Goal: Register for event/course

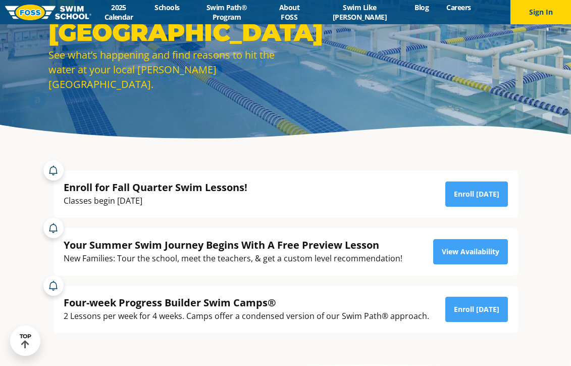
scroll to position [113, 0]
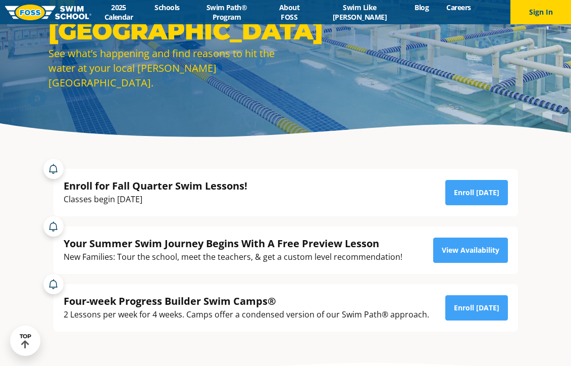
click at [247, 189] on div "Enroll for Fall Quarter Swim Lessons!" at bounding box center [156, 186] width 184 height 14
click at [118, 13] on link "2025 Calendar" at bounding box center [118, 12] width 55 height 19
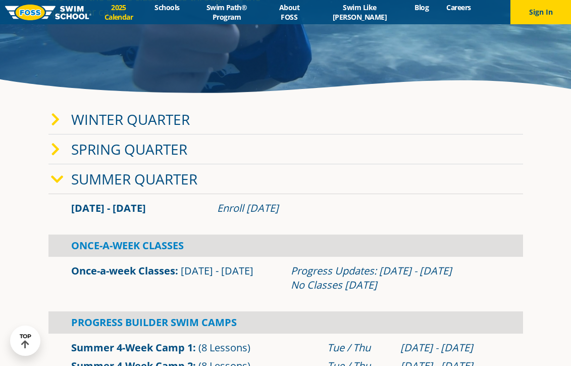
click at [57, 180] on icon at bounding box center [57, 179] width 13 height 14
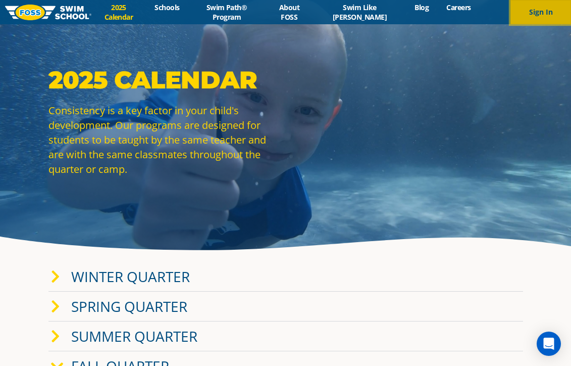
click at [542, 8] on button "Sign In" at bounding box center [541, 12] width 61 height 24
